Goal: Information Seeking & Learning: Learn about a topic

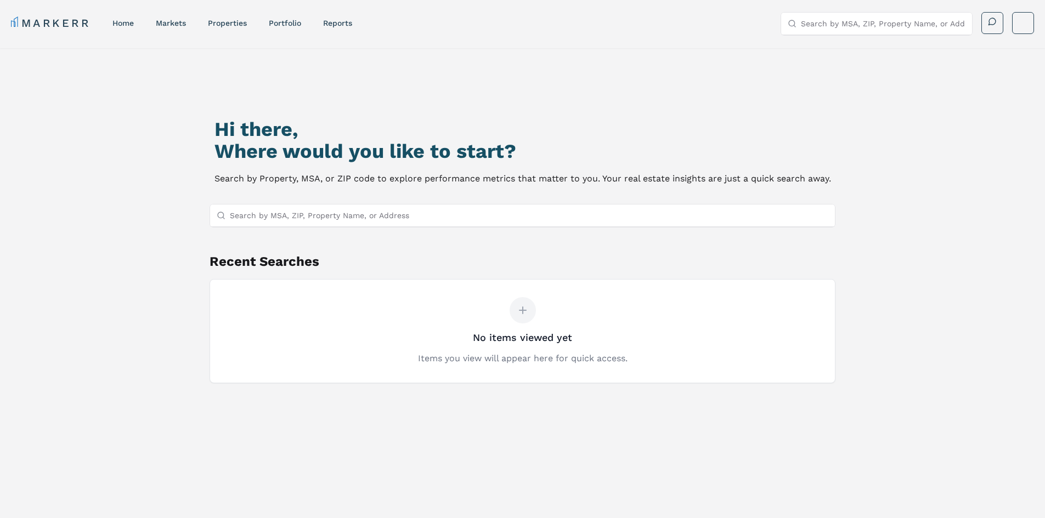
click at [401, 218] on input "Search by MSA, ZIP, Property Name, or Address" at bounding box center [529, 216] width 599 height 22
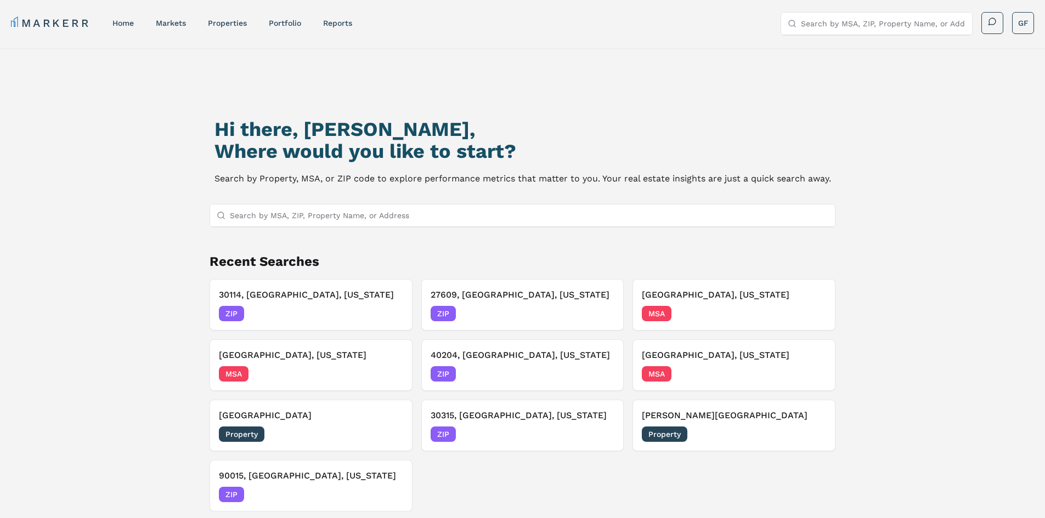
click at [129, 149] on div "Hi there, [PERSON_NAME], Where would you like to start? Search by Property, MSA…" at bounding box center [522, 316] width 1045 height 536
click at [186, 22] on link "markets" at bounding box center [171, 23] width 30 height 9
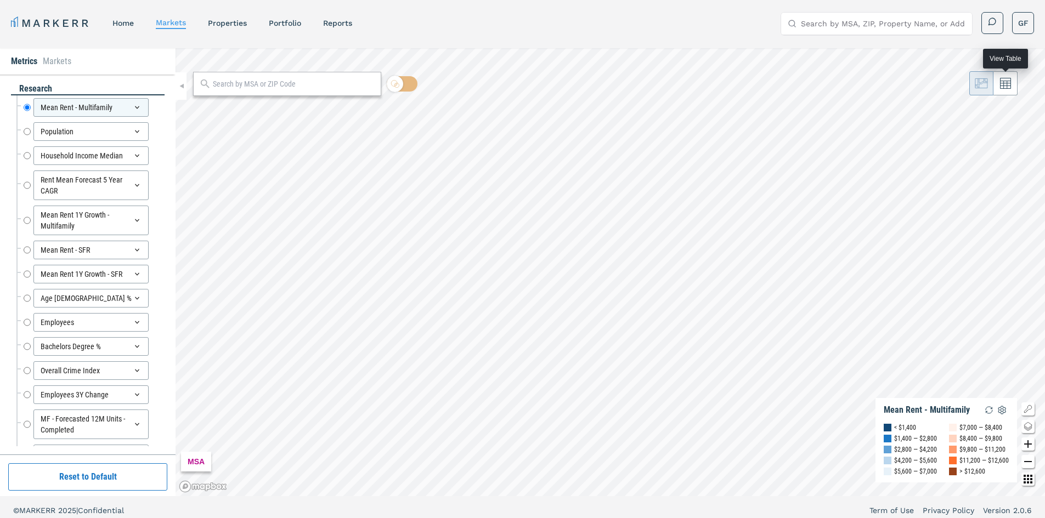
click at [1010, 84] on icon at bounding box center [1005, 83] width 11 height 11
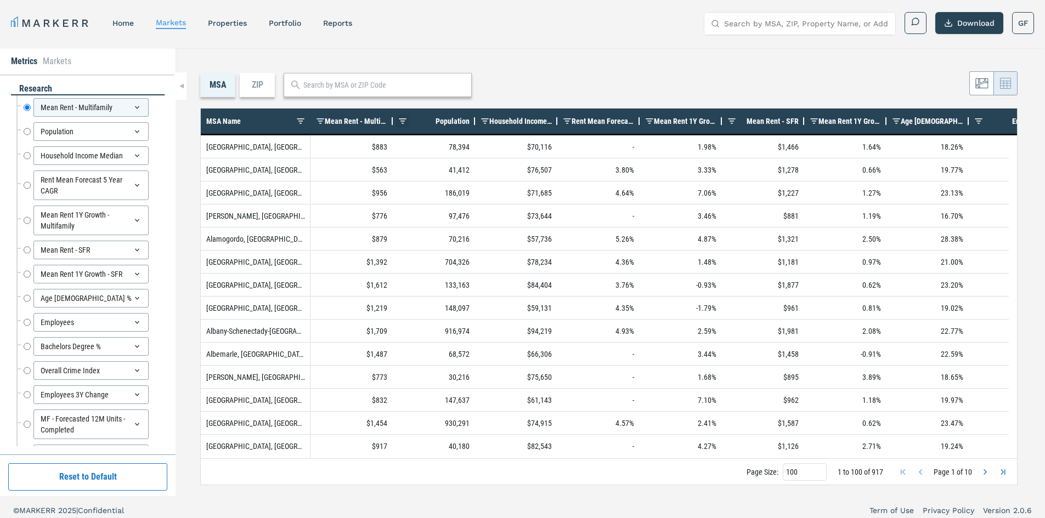
click at [405, 125] on span at bounding box center [402, 121] width 9 height 9
click at [402, 121] on span at bounding box center [402, 121] width 9 height 9
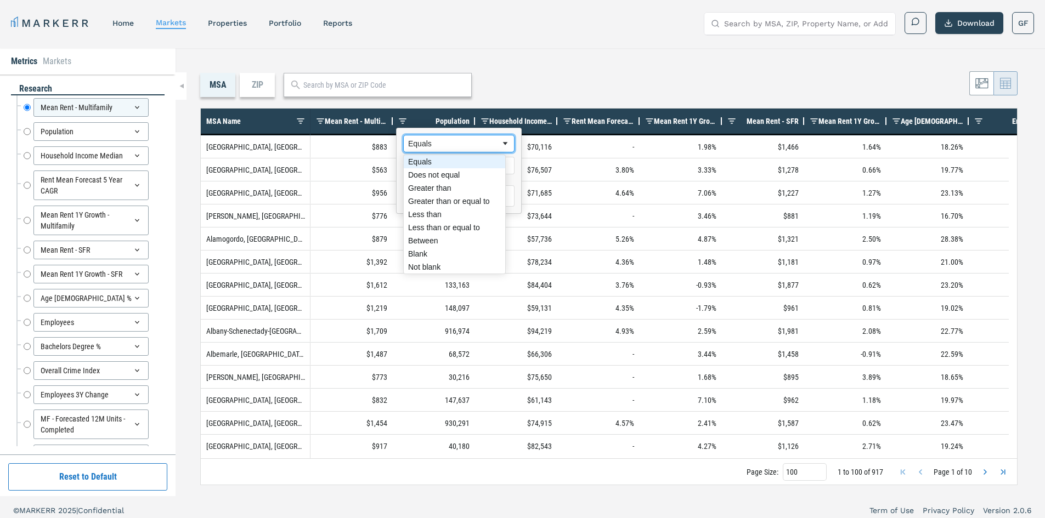
click at [501, 145] on span "Filtering operator" at bounding box center [505, 143] width 9 height 9
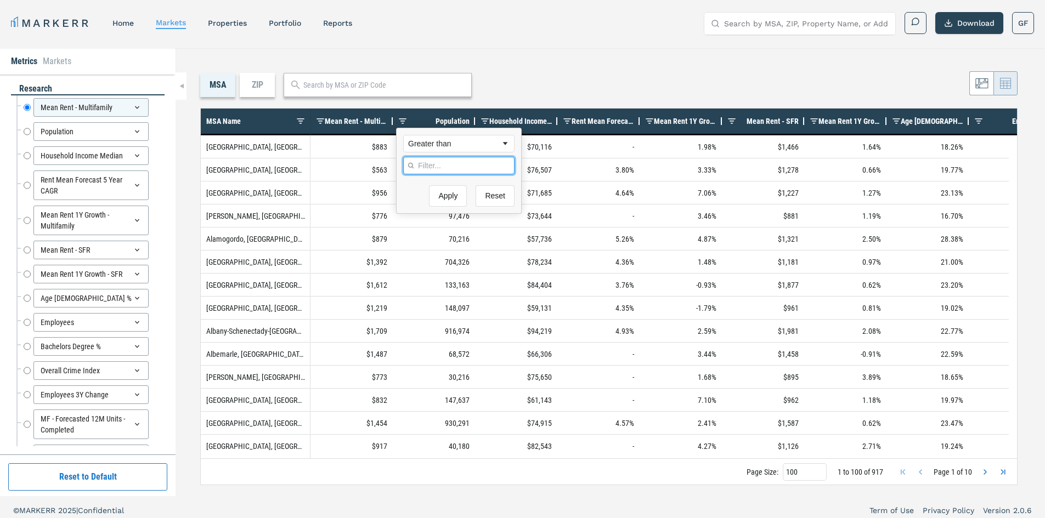
click at [431, 162] on input "Filter Value" at bounding box center [458, 166] width 111 height 18
type input "500000"
click at [429, 243] on button "Apply" at bounding box center [448, 253] width 38 height 21
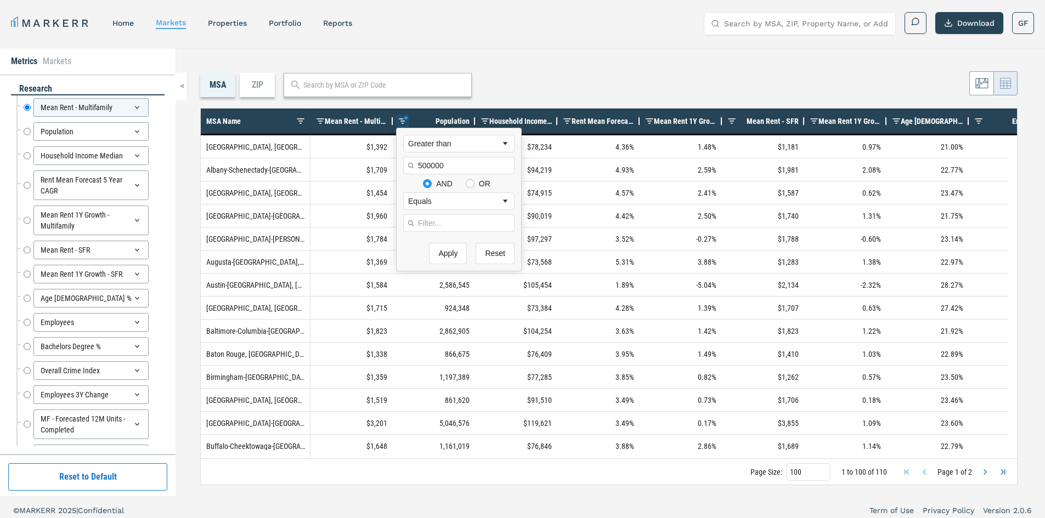
click at [583, 69] on div "MSA ZIP 1 to 100 of 110. Page 1 of 2 Drag here to set row groups Drag here to s…" at bounding box center [609, 272] width 869 height 448
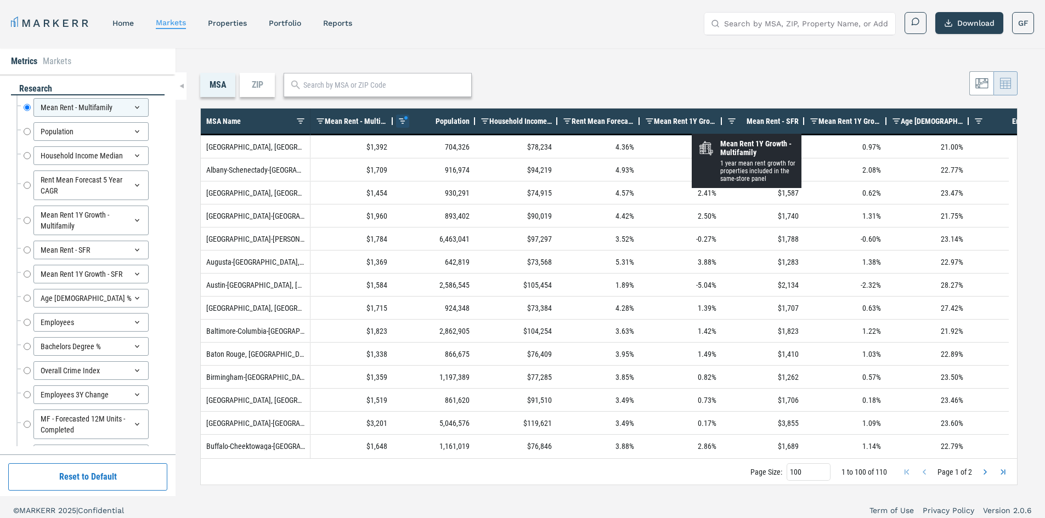
click at [691, 124] on span "Mean Rent 1Y Growth - Multifamily" at bounding box center [685, 121] width 63 height 9
click at [691, 124] on span "Mean Rent 1Y Growth - Multifamily" at bounding box center [691, 121] width 49 height 9
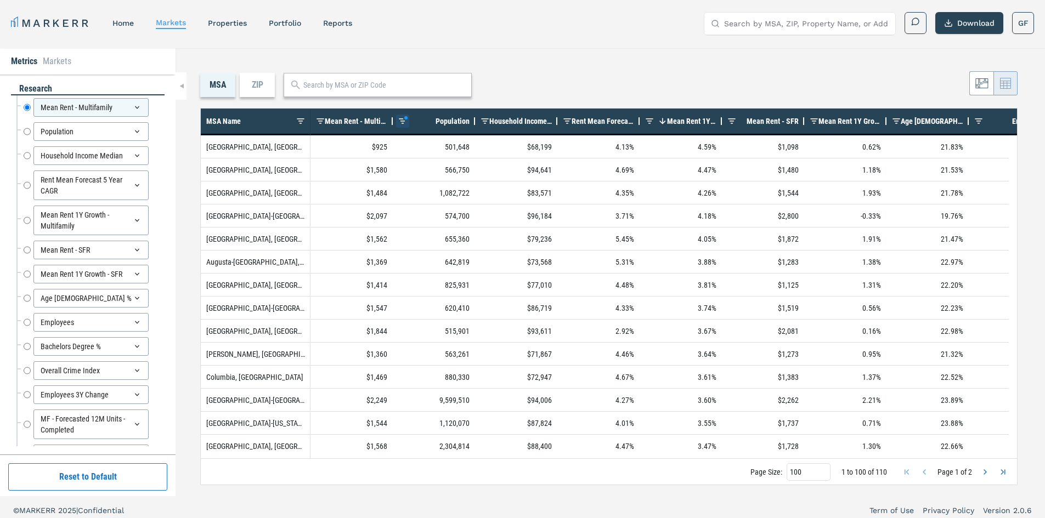
click at [711, 46] on header "MARKERR home markets properties Portfolio reports Search by MSA, ZIP, Property …" at bounding box center [522, 24] width 1045 height 48
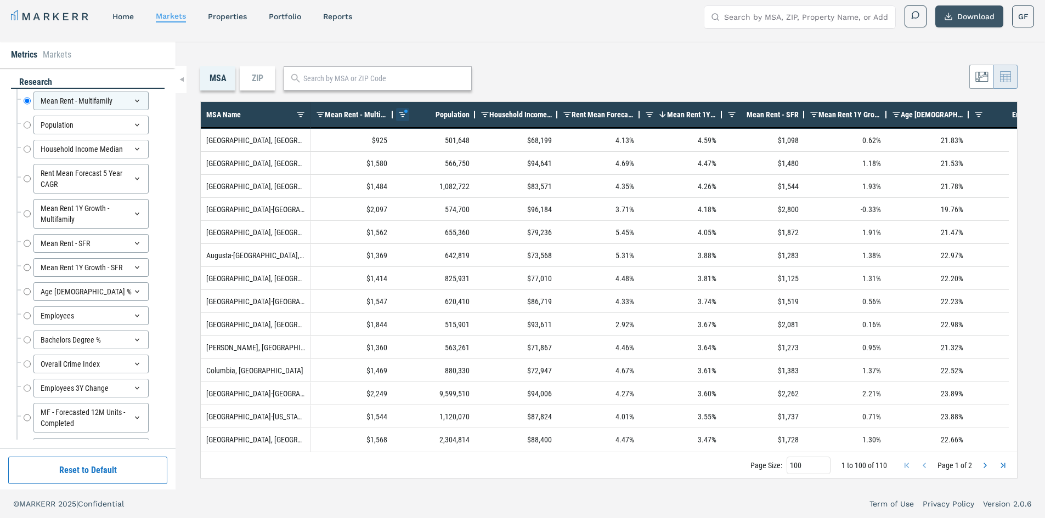
click at [938, 24] on button "Download" at bounding box center [969, 16] width 68 height 22
click at [116, 14] on link "home" at bounding box center [122, 16] width 21 height 9
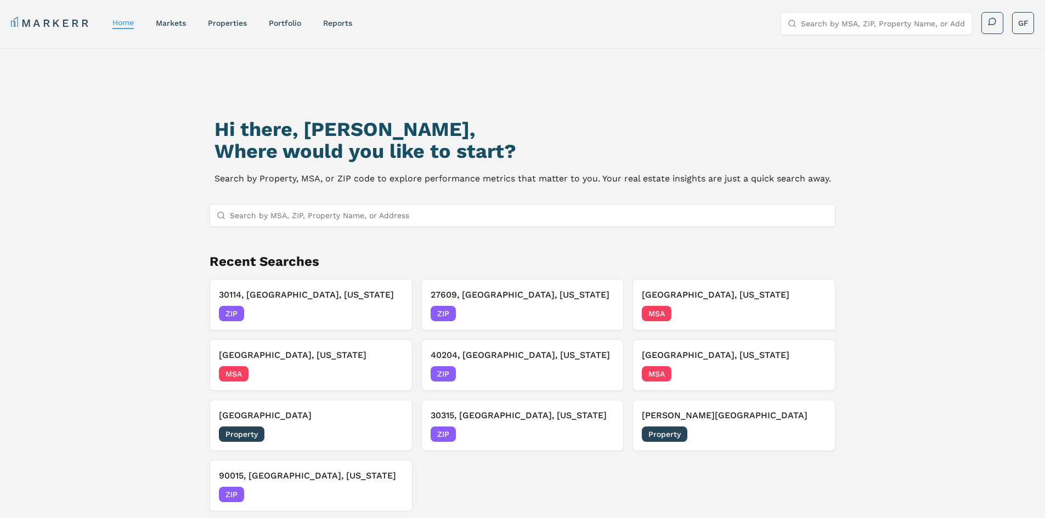
click at [348, 218] on input "Search by MSA, ZIP, Property Name, or Address" at bounding box center [529, 216] width 599 height 22
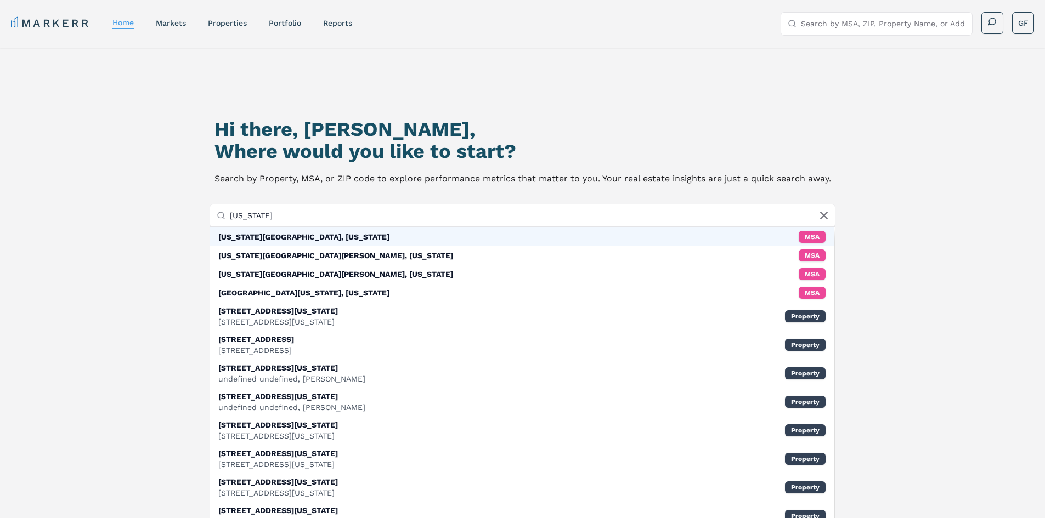
type input "[US_STATE]"
click at [322, 233] on div "[US_STATE][GEOGRAPHIC_DATA], [US_STATE] MSA" at bounding box center [521, 237] width 625 height 19
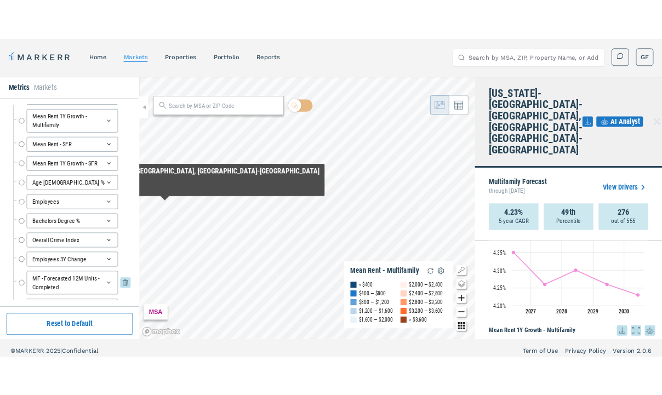
scroll to position [107, 0]
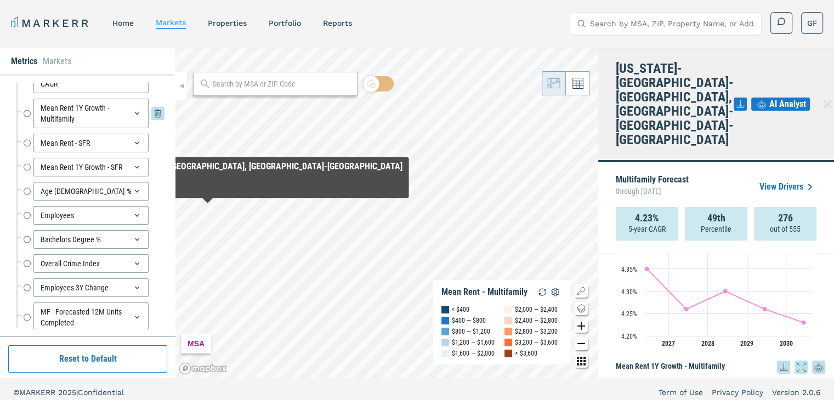
click at [26, 111] on input "Mean Rent 1Y Growth - Multifamily" at bounding box center [27, 114] width 7 height 30
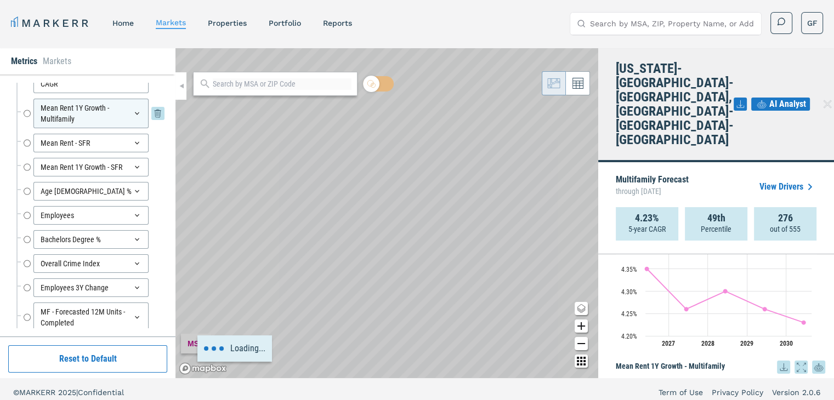
radio input "false"
radio input "true"
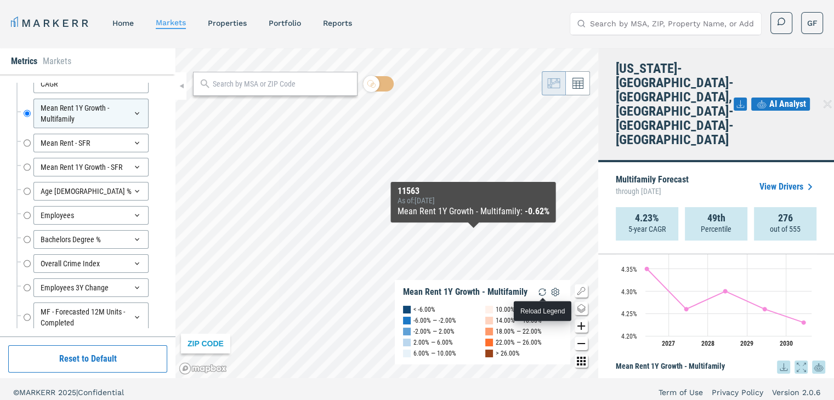
click at [538, 294] on img "button" at bounding box center [542, 292] width 13 height 13
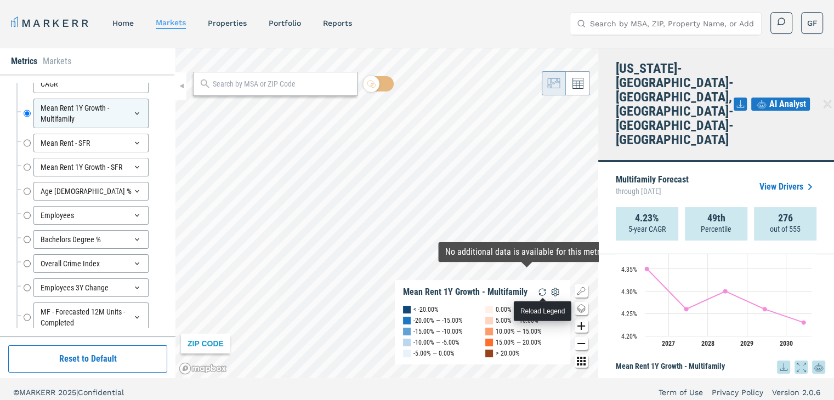
click at [546, 290] on img "button" at bounding box center [542, 292] width 13 height 13
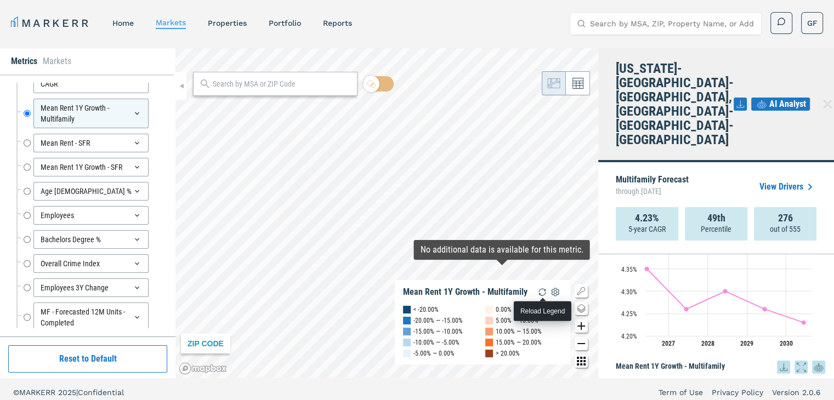
click at [541, 291] on img "button" at bounding box center [542, 292] width 13 height 13
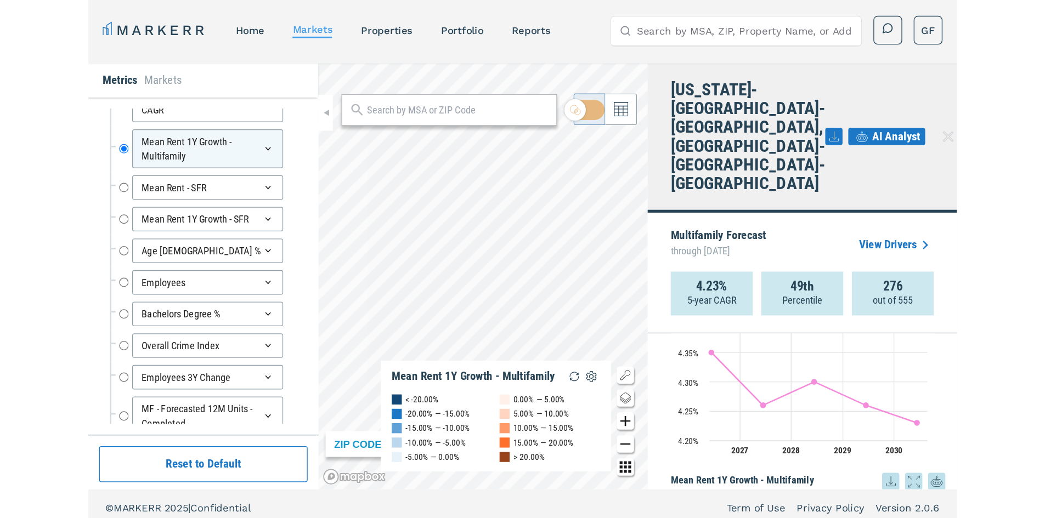
scroll to position [658, 0]
